Goal: Obtain resource: Download file/media

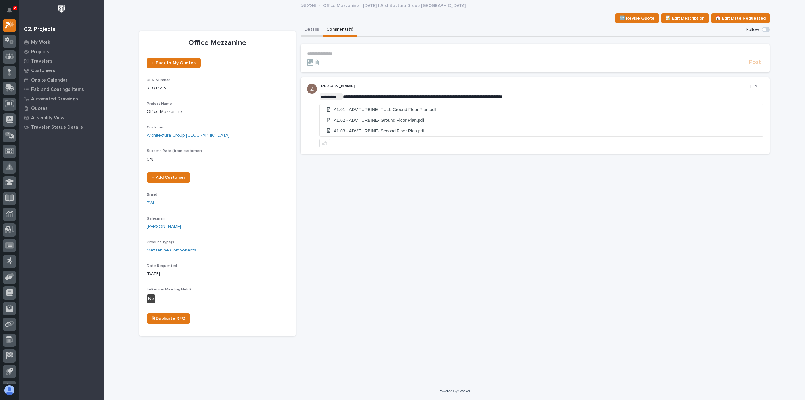
click at [316, 30] on button "Details" at bounding box center [312, 29] width 22 height 13
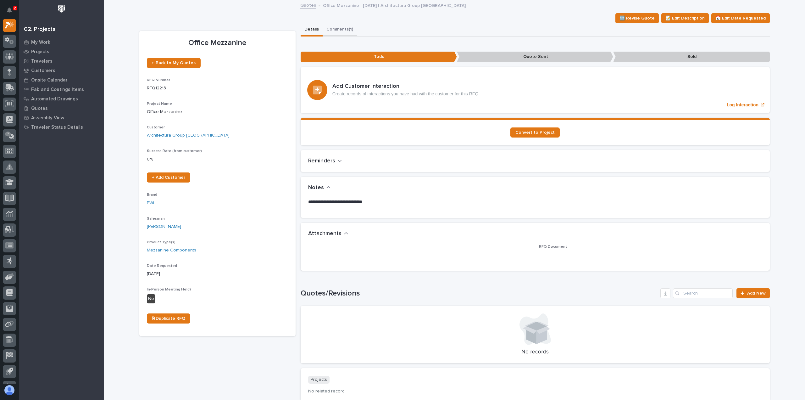
click at [346, 34] on button "Comments (1)" at bounding box center [340, 29] width 34 height 13
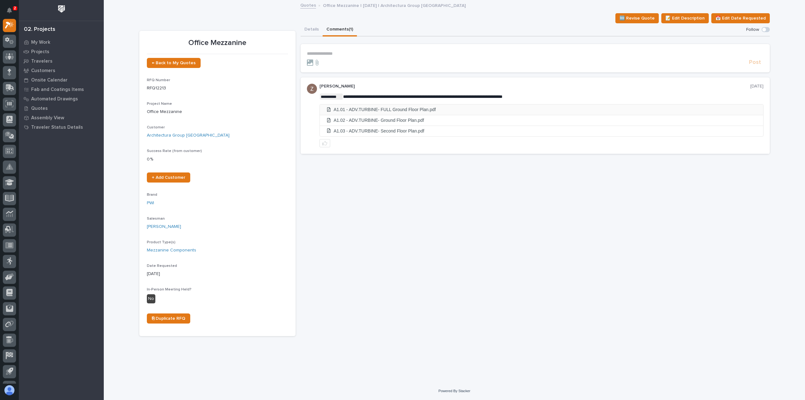
click at [403, 110] on li "A1.01 - ADV.TURBINE- FULL Ground Floor Plan.pdf" at bounding box center [541, 109] width 443 height 10
click at [313, 31] on button "Details" at bounding box center [312, 29] width 22 height 13
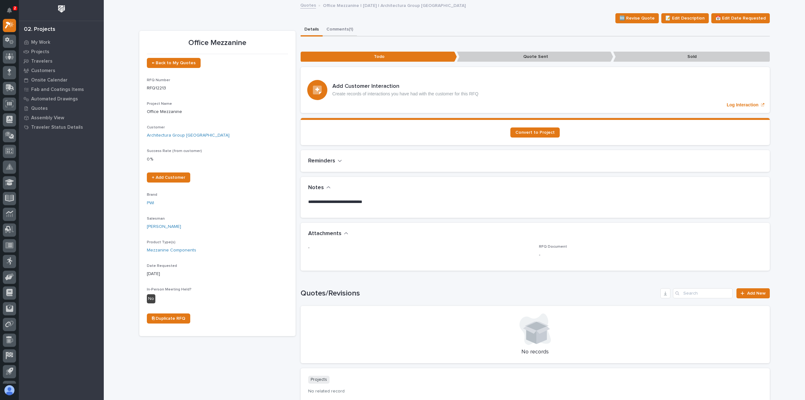
click at [329, 29] on button "Comments (1)" at bounding box center [340, 29] width 34 height 13
